Goal: Obtain resource: Download file/media

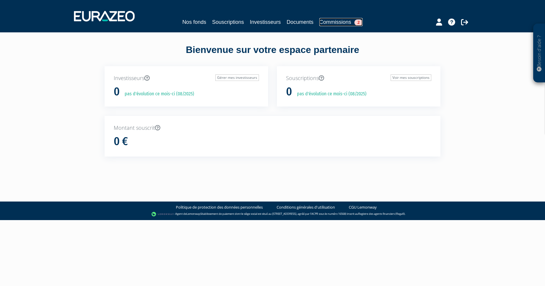
click at [334, 20] on link "Commissions 2" at bounding box center [340, 22] width 43 height 8
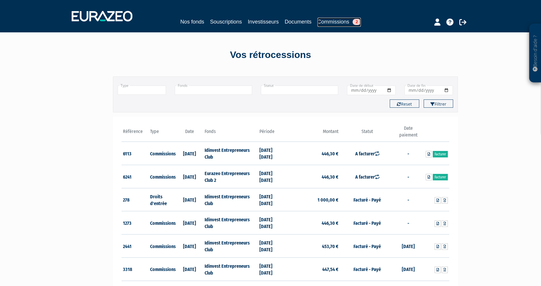
drag, startPoint x: 348, startPoint y: 20, endPoint x: 371, endPoint y: 21, distance: 22.7
click at [349, 20] on link "Commissions 2" at bounding box center [338, 22] width 43 height 9
click at [357, 22] on span "2" at bounding box center [356, 22] width 8 height 6
click at [438, 23] on icon at bounding box center [437, 22] width 6 height 7
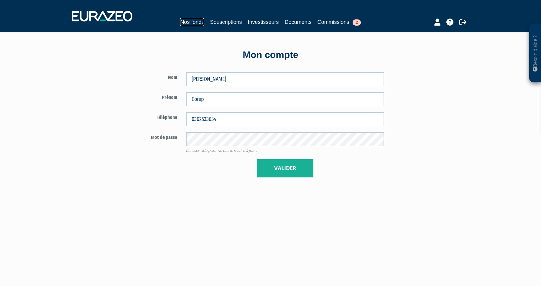
click at [185, 21] on link "Nos fonds" at bounding box center [192, 22] width 24 height 8
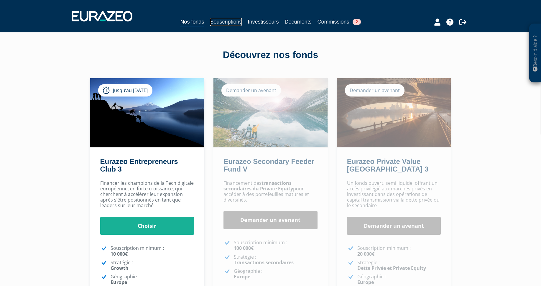
click at [226, 19] on link "Souscriptions" at bounding box center [226, 22] width 32 height 8
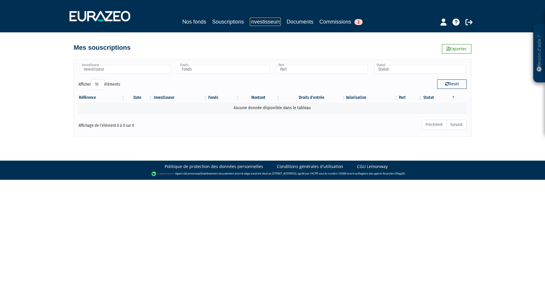
click at [265, 20] on link "Investisseurs" at bounding box center [265, 22] width 31 height 8
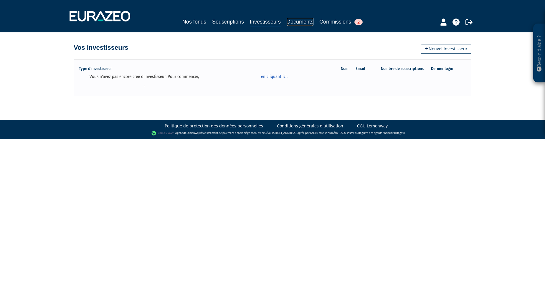
click at [295, 23] on link "Documents" at bounding box center [300, 22] width 27 height 8
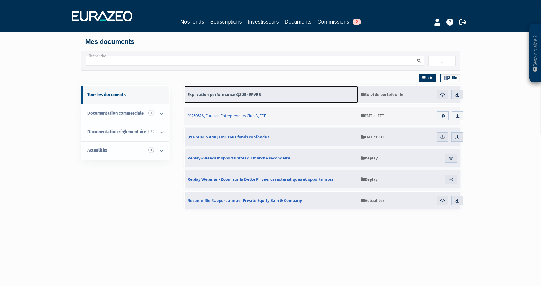
click at [238, 96] on span "Explication performance Q2 25 - EPVE 3" at bounding box center [223, 94] width 73 height 5
